Goal: Ask a question

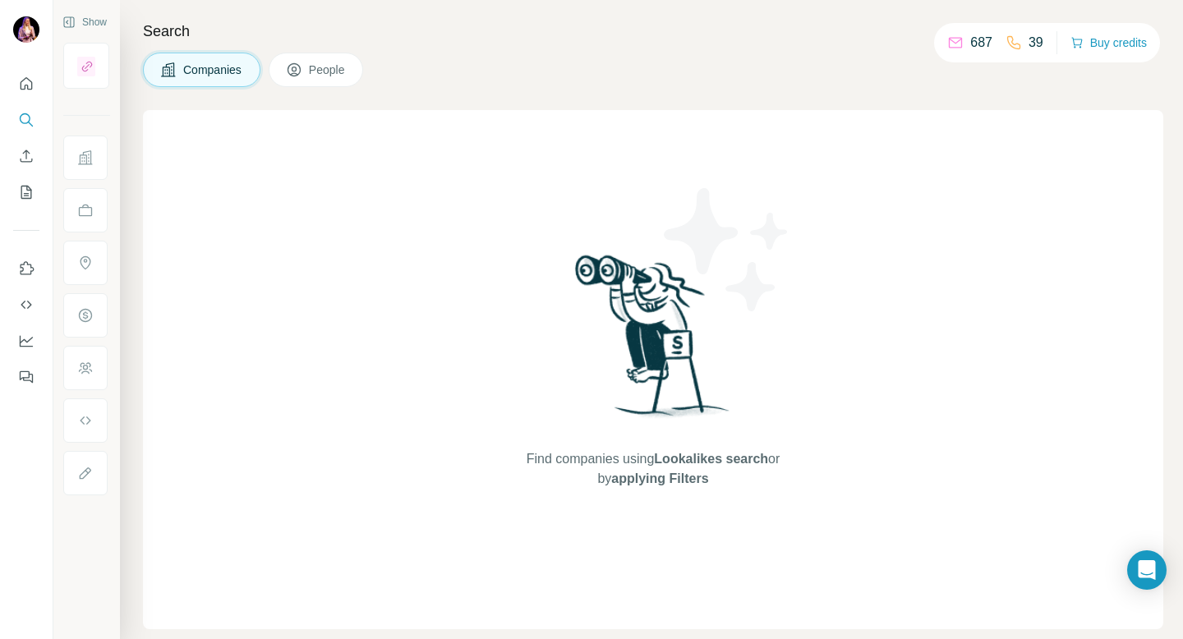
click at [316, 79] on button "People" at bounding box center [316, 70] width 95 height 35
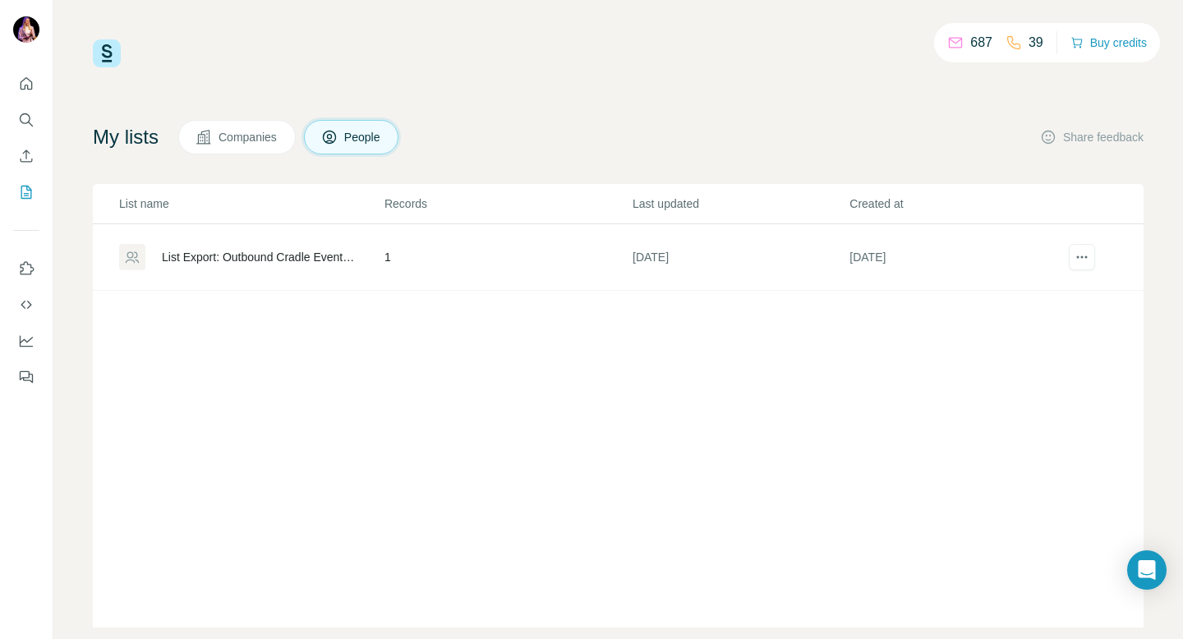
scroll to position [28, 0]
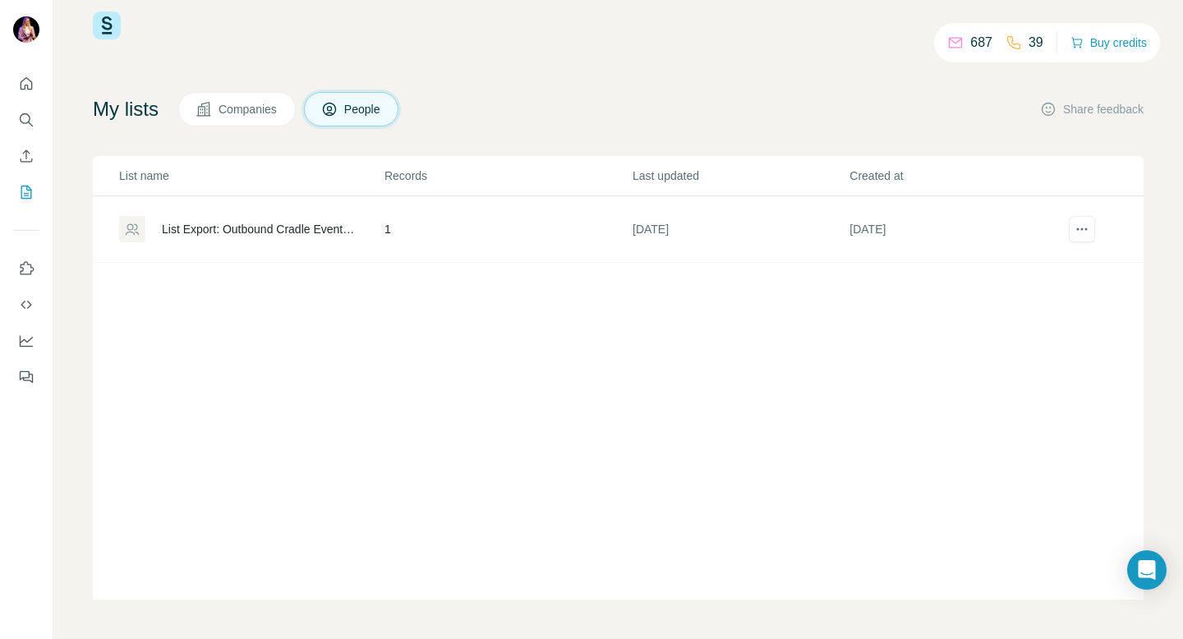
click at [228, 225] on div "List Export: Outbound Cradle Event - [DATE] 09:39" at bounding box center [259, 229] width 195 height 16
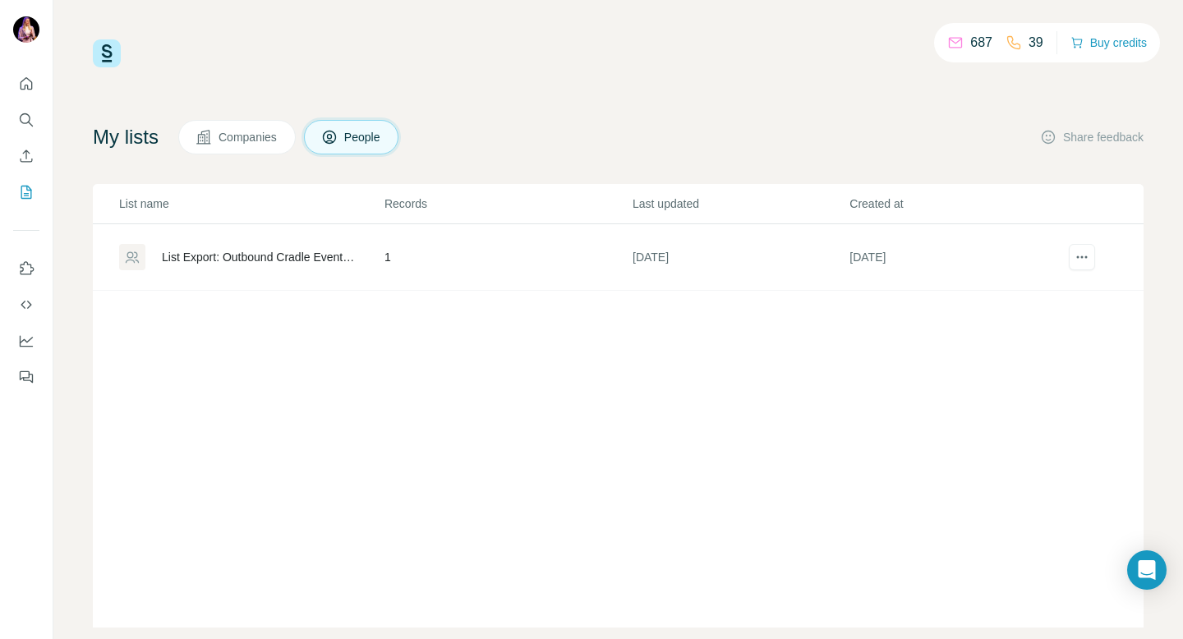
scroll to position [28, 0]
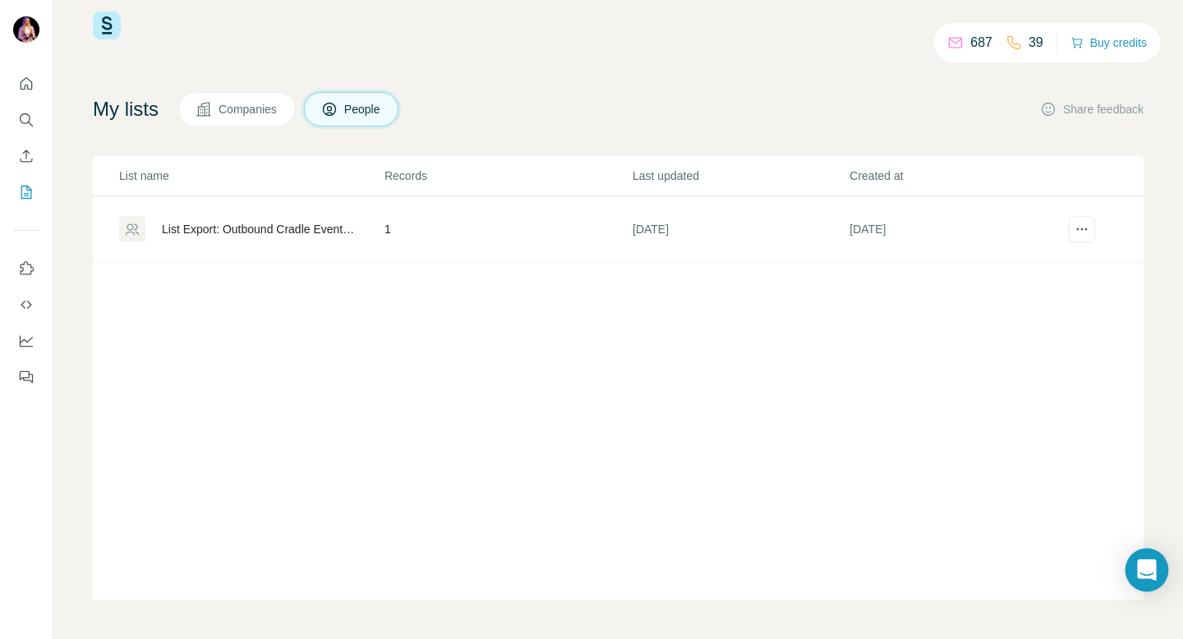
click at [1146, 570] on icon "Open Intercom Messenger" at bounding box center [1146, 570] width 19 height 21
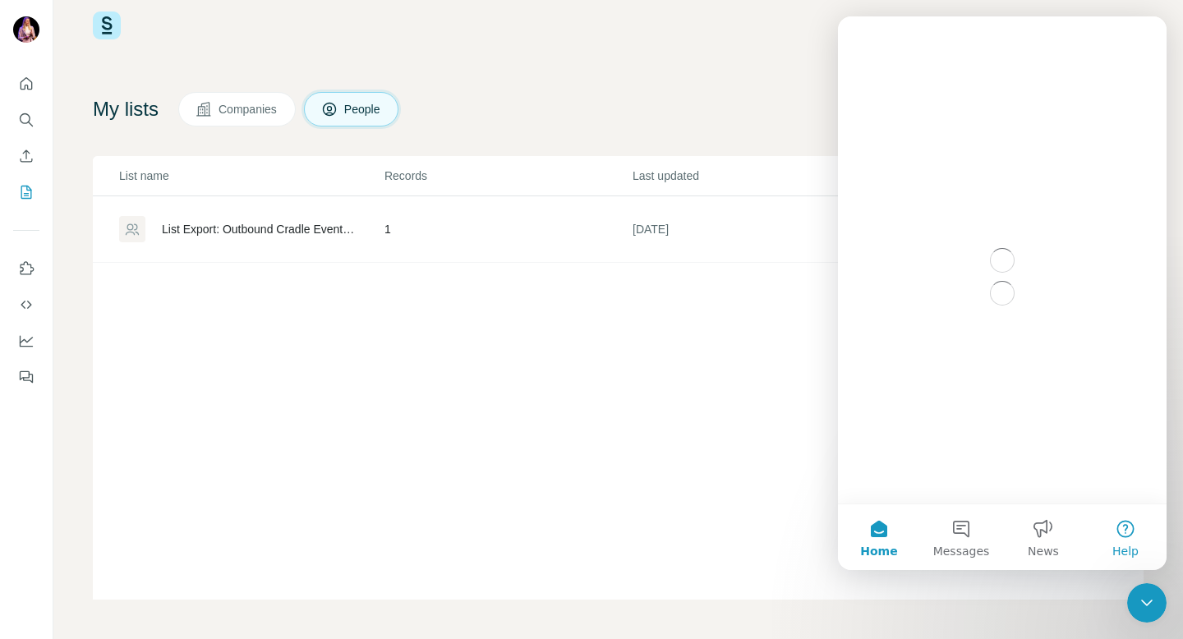
scroll to position [0, 0]
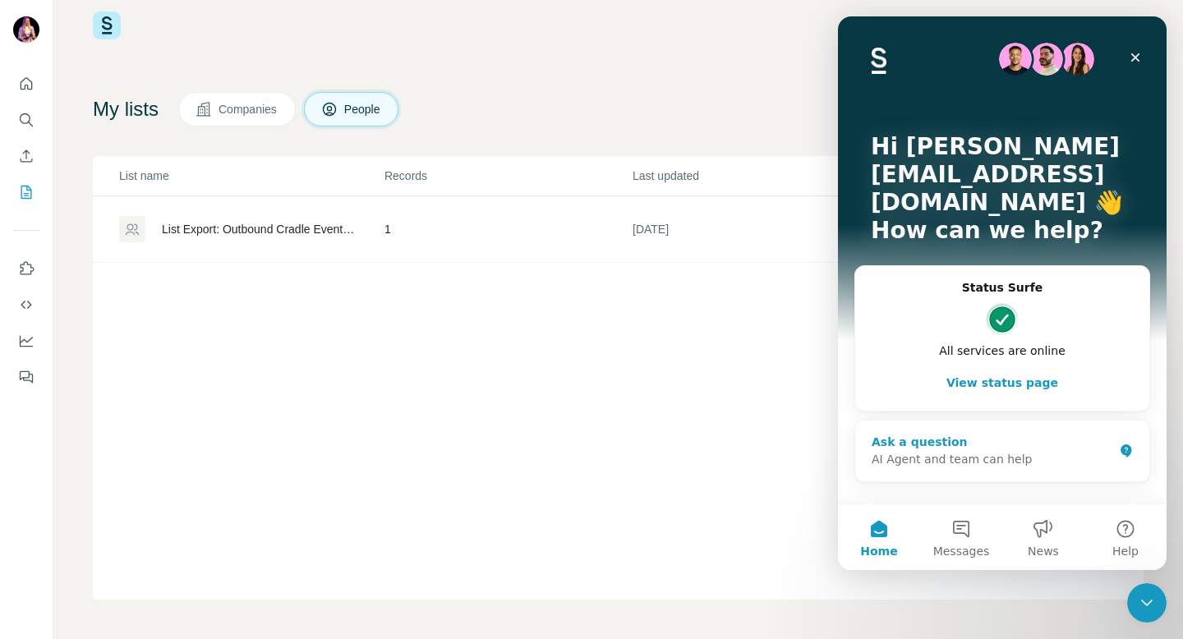
click at [993, 451] on div "AI Agent and team can help" at bounding box center [993, 459] width 242 height 17
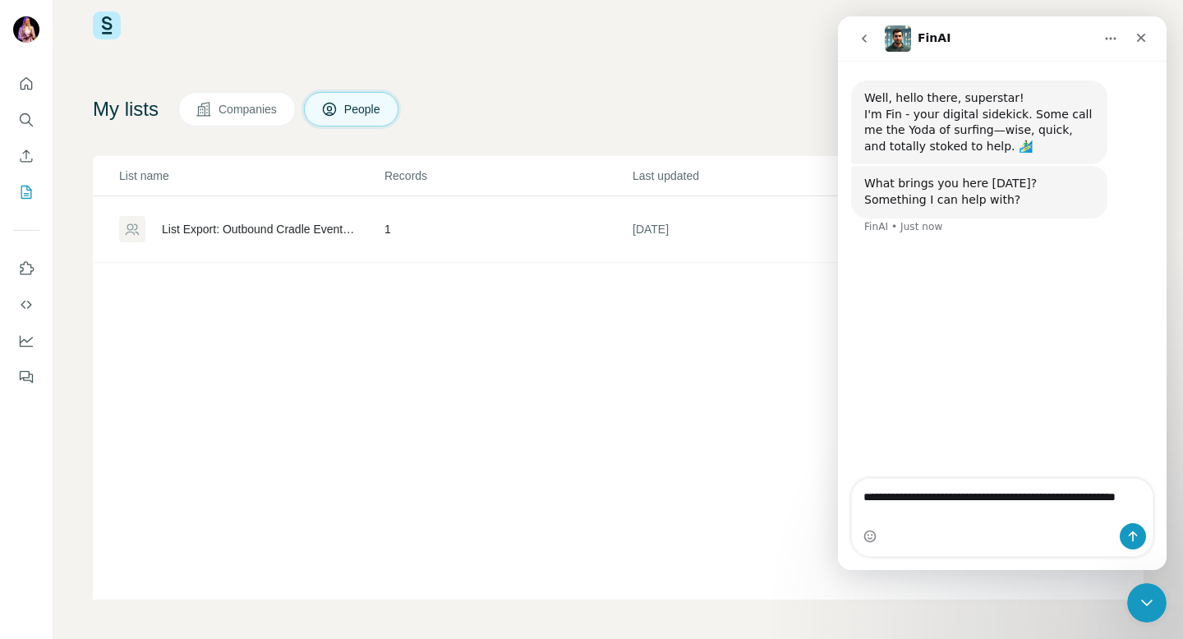
type textarea "**********"
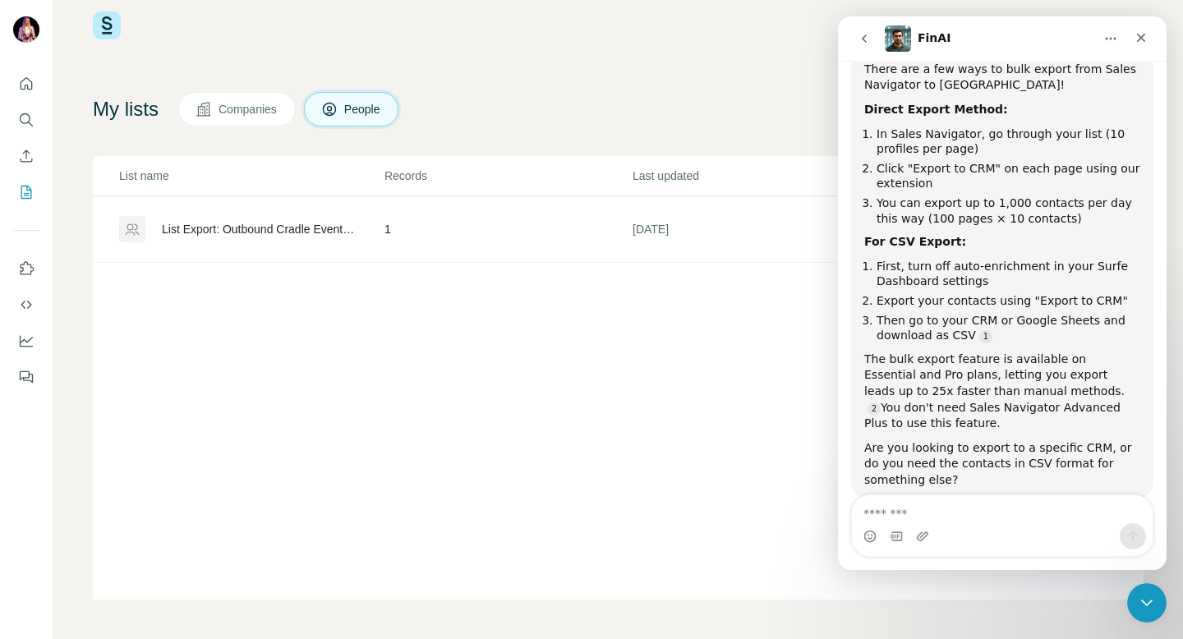
scroll to position [266, 0]
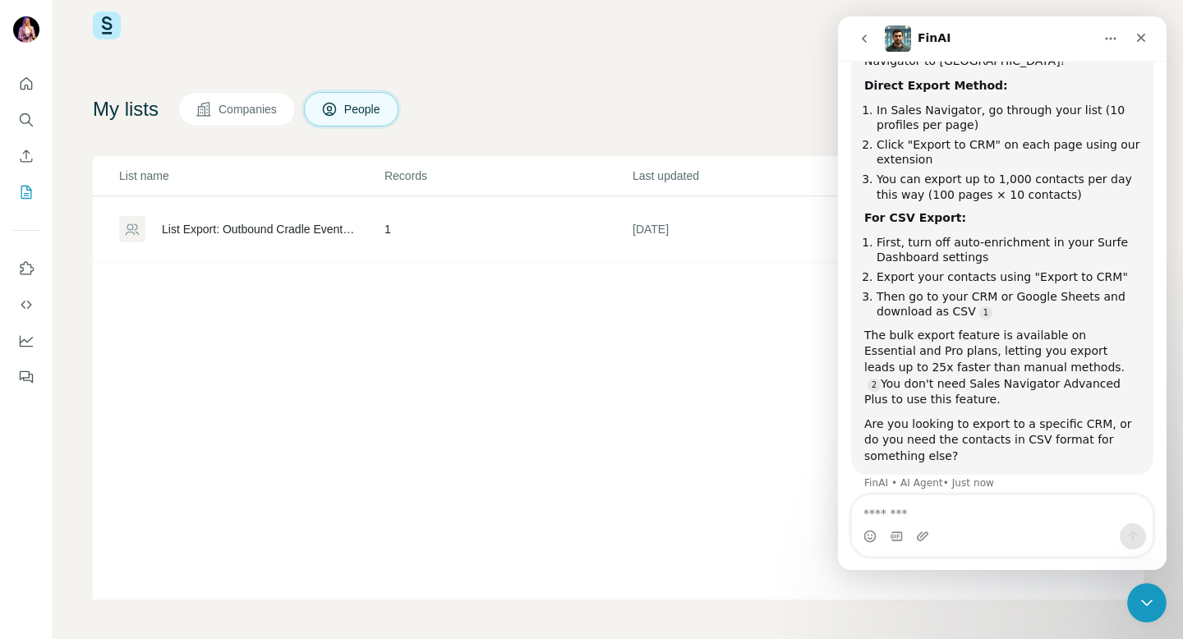
click at [979, 515] on textarea "Message…" at bounding box center [1002, 510] width 301 height 28
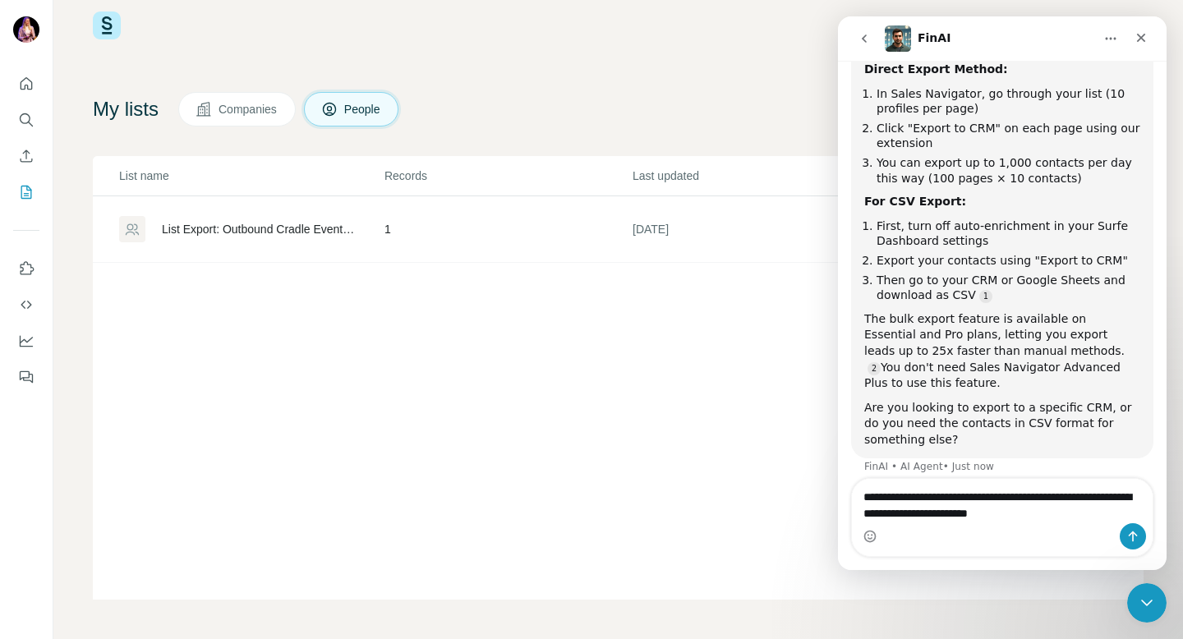
type textarea "**********"
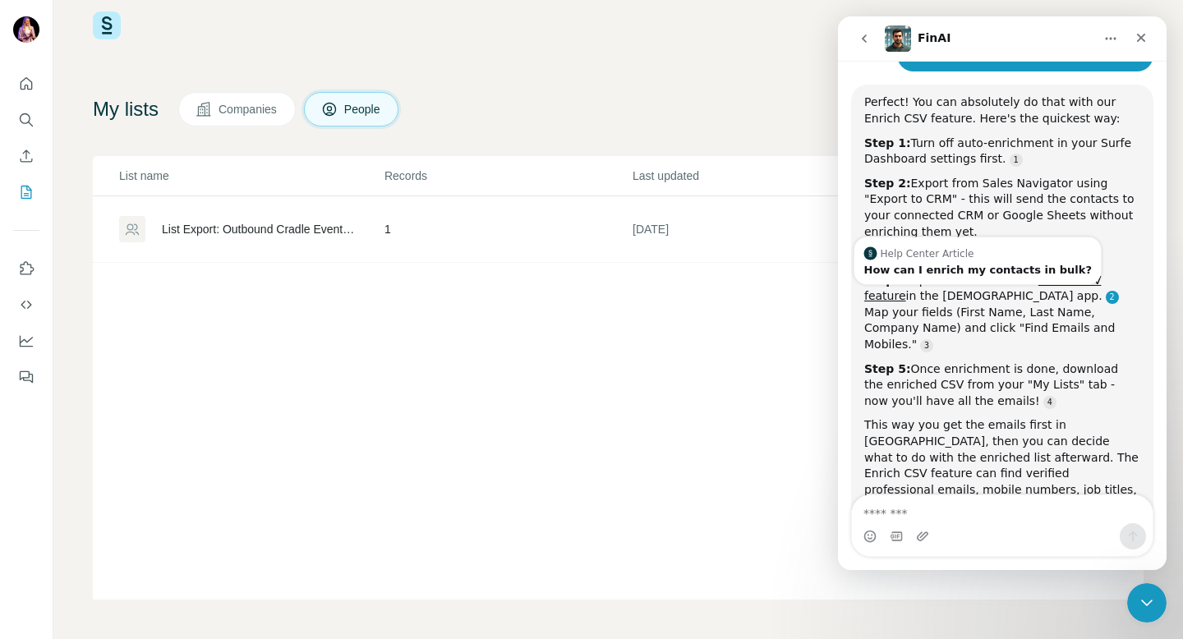
scroll to position [784, 0]
